Goal: Task Accomplishment & Management: Use online tool/utility

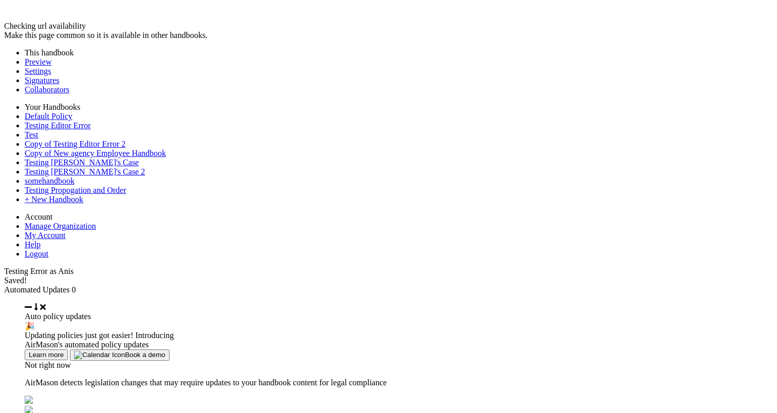
scroll to position [6005, 0]
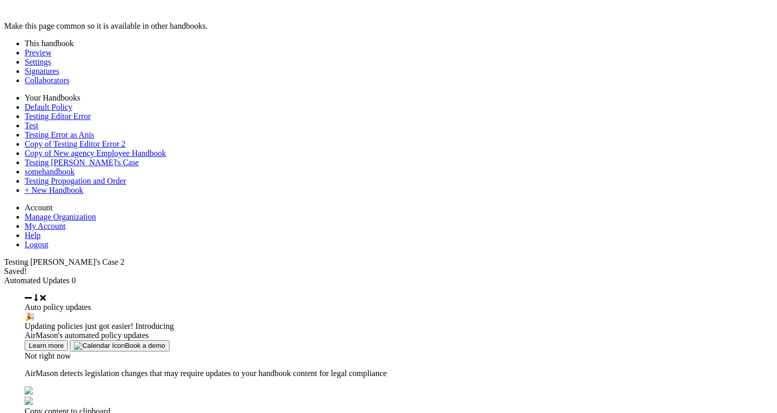
type input "********"
